Goal: Find contact information: Find contact information

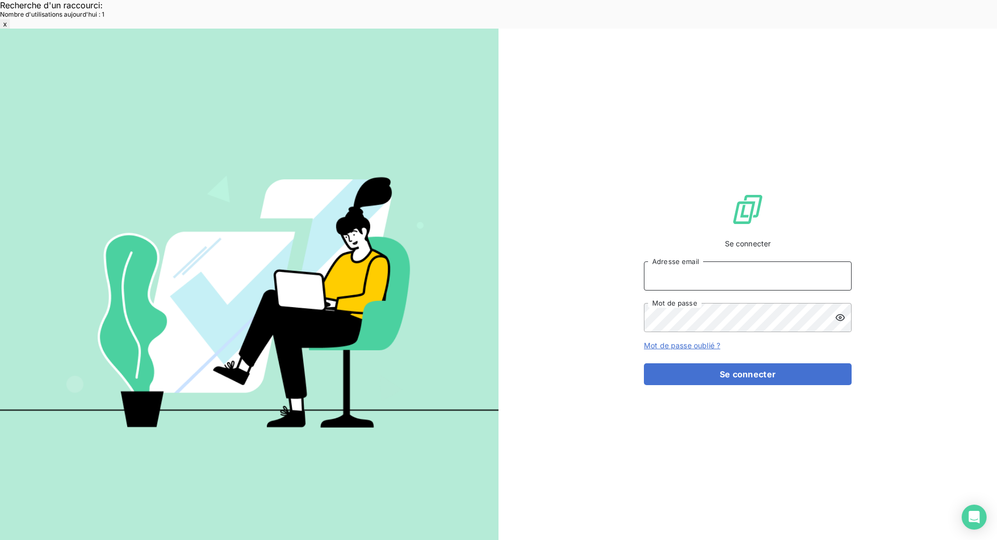
type input "[EMAIL_ADDRESS][DOMAIN_NAME]"
click at [791, 365] on div "Se connecter [EMAIL_ADDRESS][DOMAIN_NAME] Adresse email Mot de passe Mot de pas…" at bounding box center [748, 289] width 208 height 520
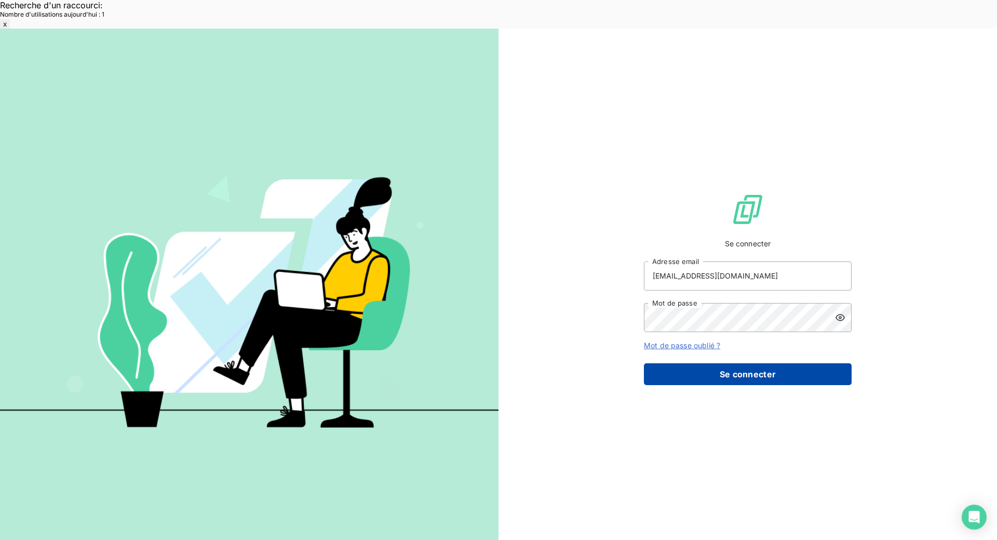
click at [791, 363] on button "Se connecter" at bounding box center [748, 374] width 208 height 22
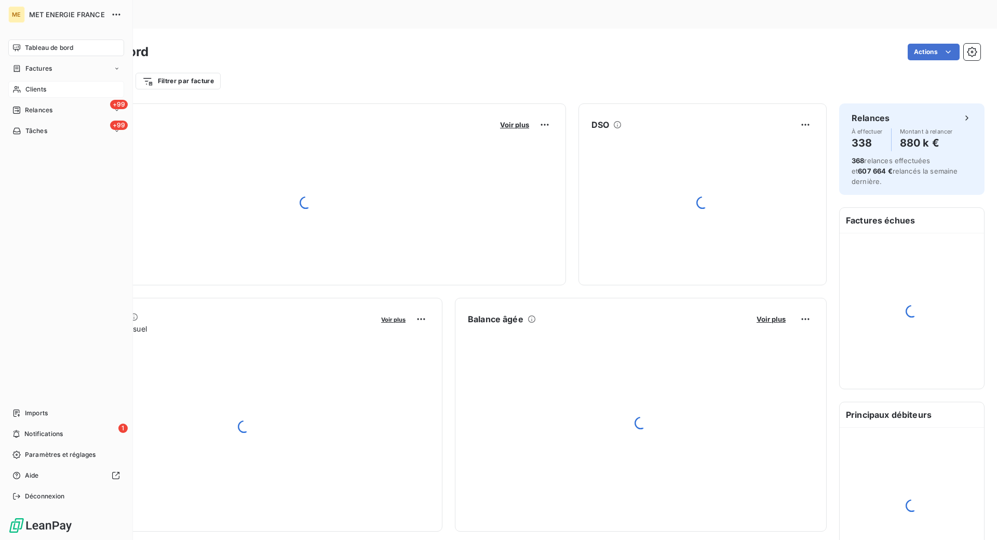
click at [22, 92] on div "Clients" at bounding box center [66, 89] width 116 height 17
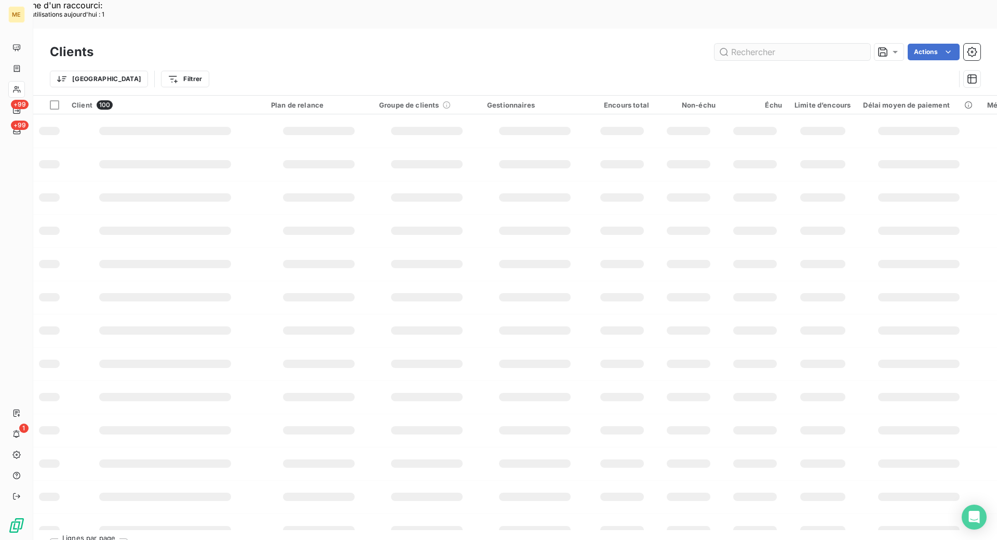
click at [826, 44] on input "text" at bounding box center [793, 52] width 156 height 17
click at [813, 44] on input "METFRA000004275" at bounding box center [793, 52] width 156 height 17
click at [788, 44] on input "METFRA000004275METFRA000004275" at bounding box center [793, 52] width 156 height 17
click at [759, 44] on input "METFRA000004275METFRA000004275" at bounding box center [793, 52] width 156 height 17
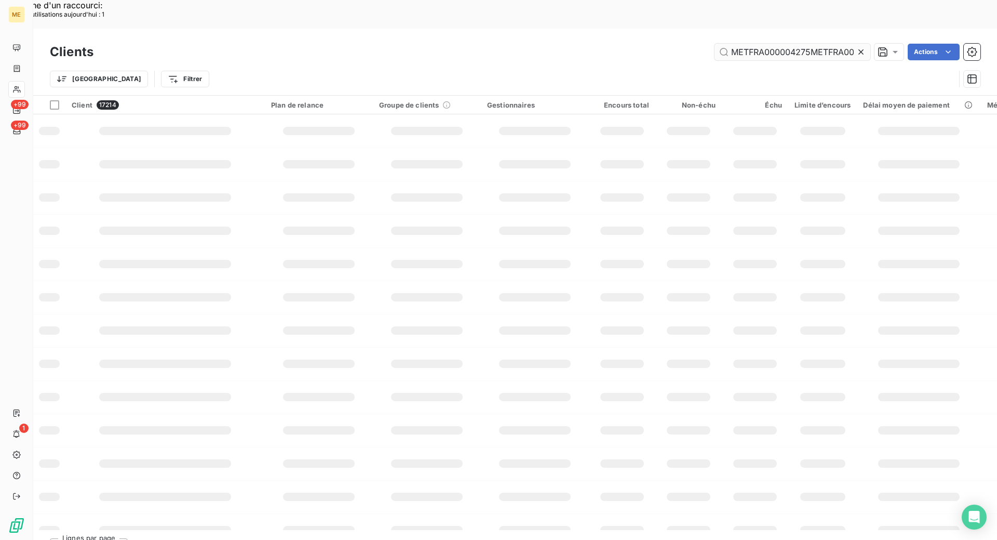
scroll to position [0, 37]
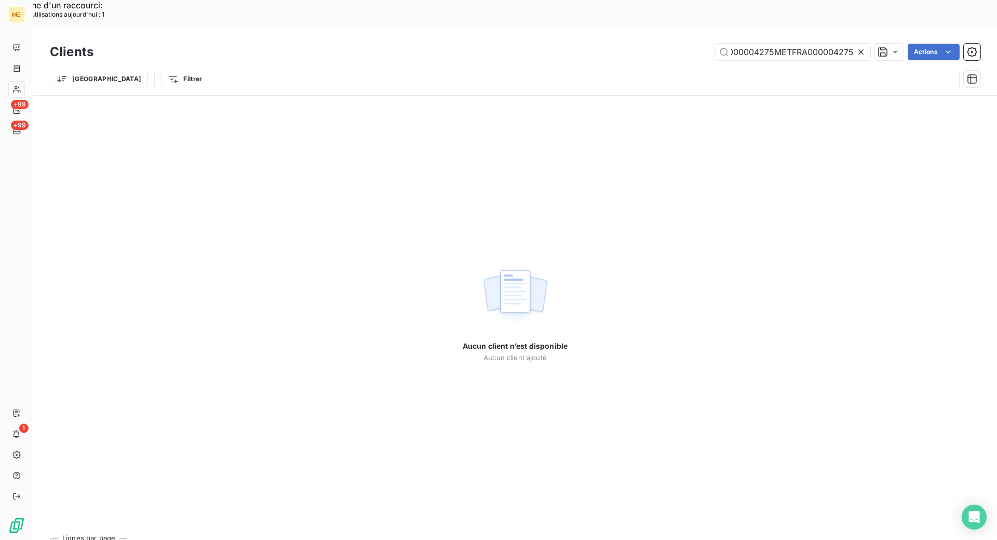
type input "METFRA000004275METFRA000004275"
click at [857, 47] on icon at bounding box center [861, 52] width 10 height 10
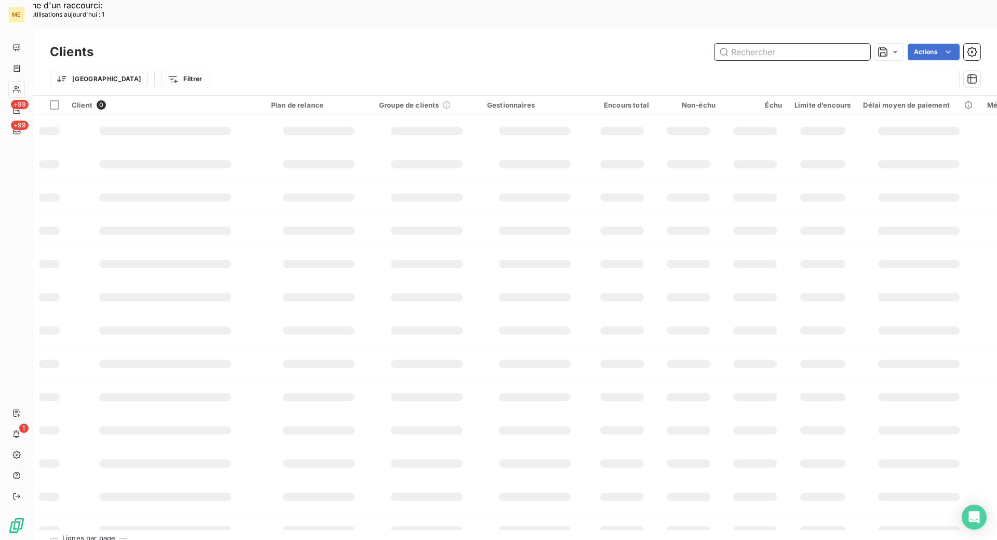
click at [766, 44] on input "text" at bounding box center [793, 52] width 156 height 17
paste input "METFRA000004275"
click at [750, 44] on input "METFRA000004275" at bounding box center [793, 52] width 156 height 17
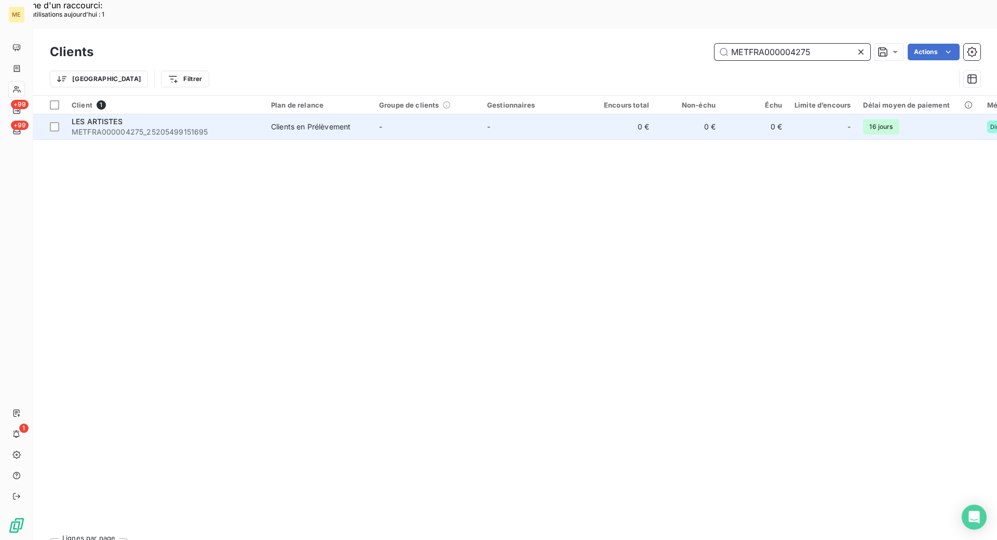
type input "METFRA000004275"
click at [273, 122] on div "Clients en Prélèvement" at bounding box center [310, 127] width 79 height 10
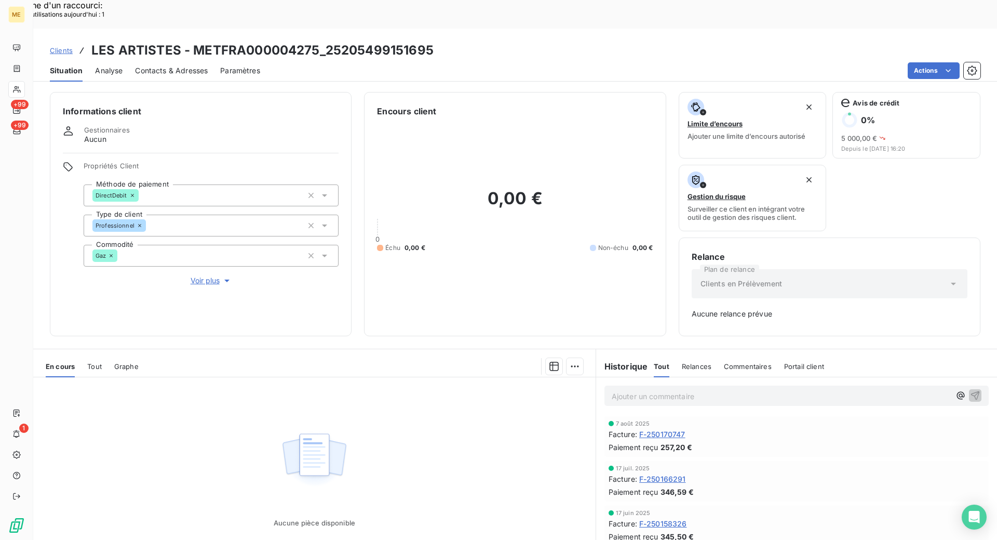
click at [666, 428] on span "F-250170747" at bounding box center [662, 433] width 46 height 11
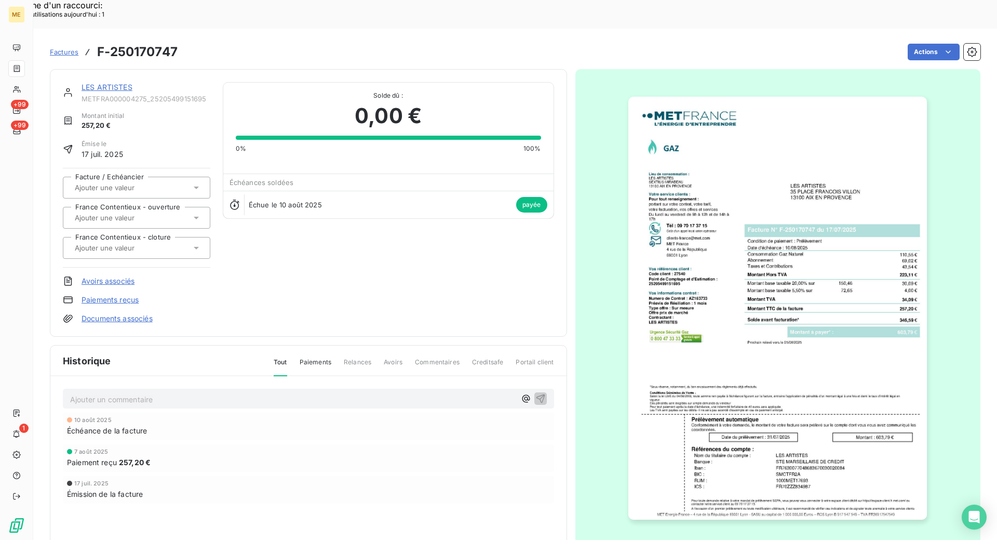
click at [100, 83] on link "LES ARTISTES" at bounding box center [107, 87] width 51 height 9
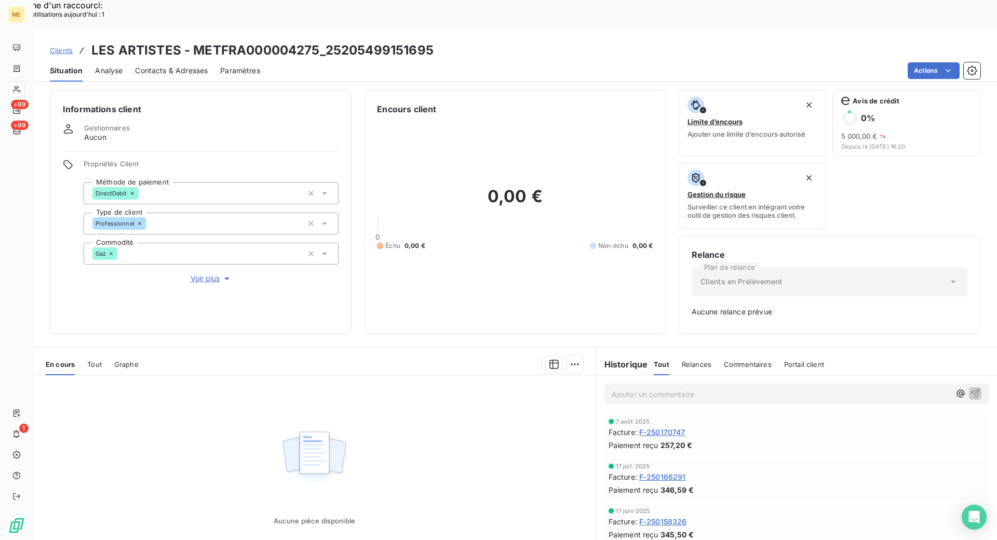
scroll to position [40, 0]
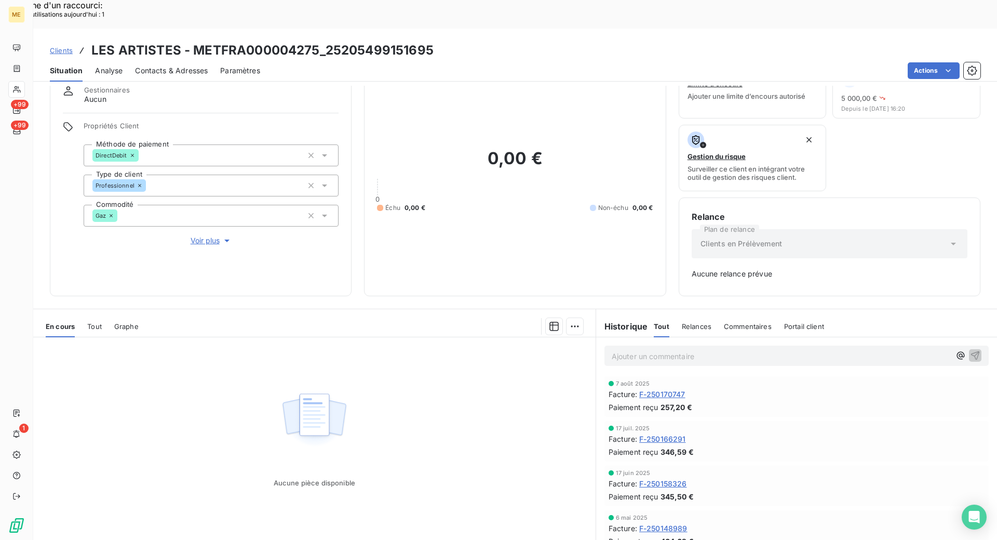
drag, startPoint x: 163, startPoint y: 48, endPoint x: 171, endPoint y: 44, distance: 8.8
click at [168, 60] on div "Contacts & Adresses" at bounding box center [171, 71] width 73 height 22
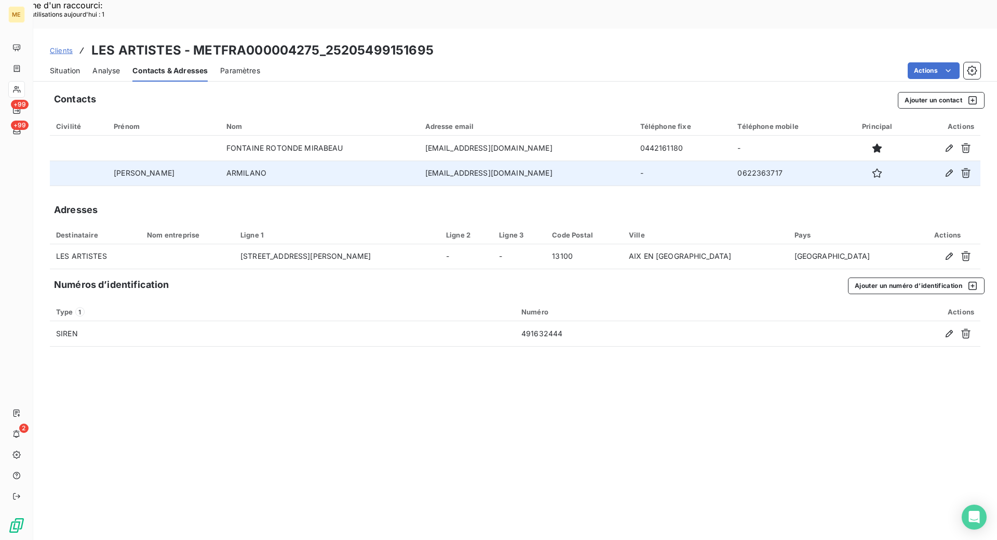
click at [455, 160] on td "cintra.aix@gmail.com" at bounding box center [526, 172] width 215 height 25
copy td "cintra.aix@gmail.com"
